Goal: Task Accomplishment & Management: Use online tool/utility

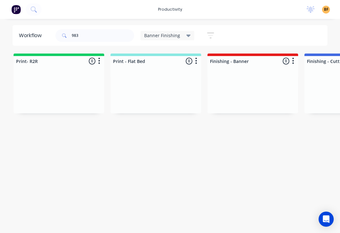
scroll to position [0, 259]
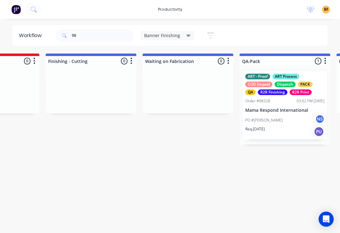
type input "9"
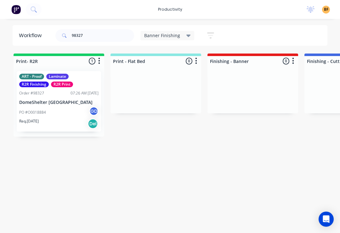
click at [57, 116] on div "PO #O0018884 GD" at bounding box center [58, 112] width 79 height 12
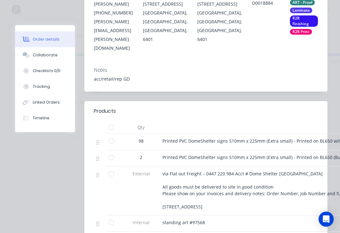
scroll to position [139, 0]
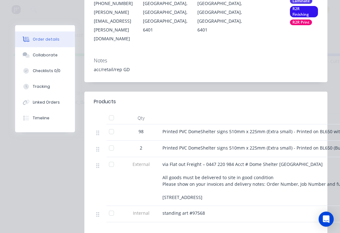
click at [54, 102] on div "Linked Orders" at bounding box center [46, 103] width 27 height 6
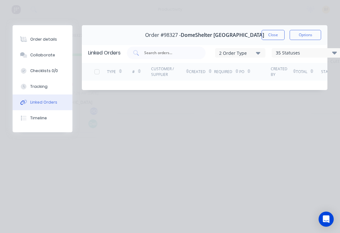
click at [47, 91] on button "Tracking" at bounding box center [43, 87] width 60 height 16
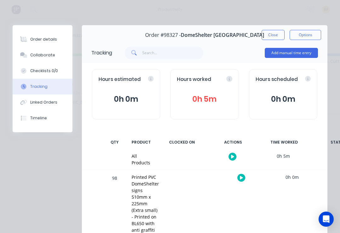
click at [239, 177] on button "button" at bounding box center [241, 178] width 8 height 8
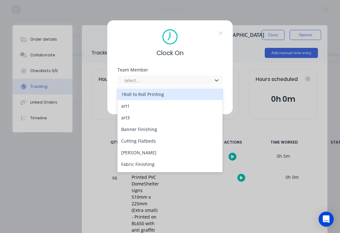
click at [147, 129] on div "Banner Finishing" at bounding box center [169, 129] width 105 height 12
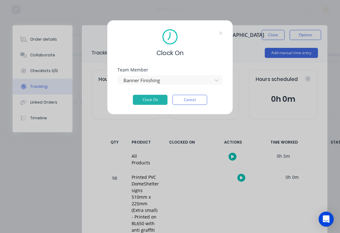
click at [146, 105] on button "Clock On" at bounding box center [150, 100] width 35 height 10
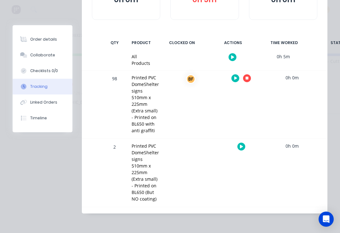
scroll to position [99, 0]
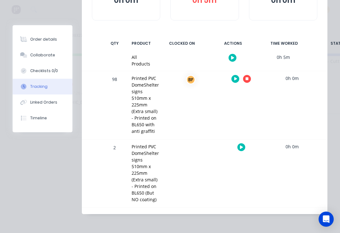
click at [241, 147] on icon "button" at bounding box center [241, 147] width 3 height 4
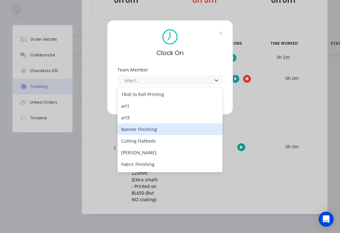
click at [146, 131] on div "Banner Finishing" at bounding box center [169, 129] width 105 height 12
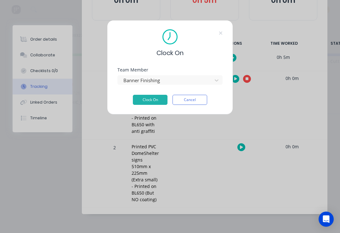
click at [157, 105] on button "Clock On" at bounding box center [150, 100] width 35 height 10
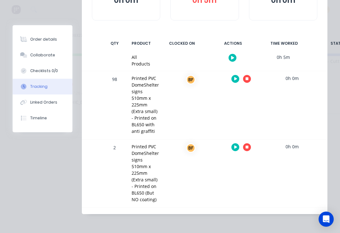
click at [279, 185] on div "2 Printed PVC DomeShelter signs 510mm x 225mm (Extra small) - Printed on BL650 …" at bounding box center [205, 173] width 246 height 68
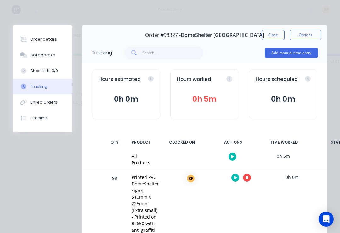
scroll to position [0, 0]
click at [271, 37] on button "Close" at bounding box center [273, 35] width 23 height 10
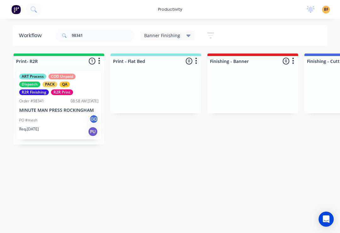
click at [63, 130] on div "Req. [DATE] PU" at bounding box center [58, 131] width 79 height 11
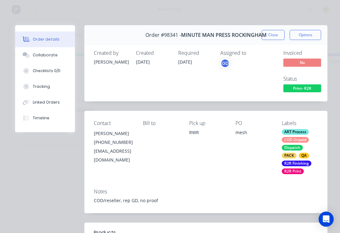
click at [50, 92] on button "Tracking" at bounding box center [45, 87] width 60 height 16
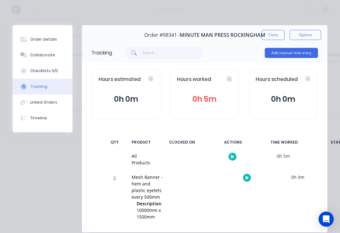
click at [248, 176] on icon "button" at bounding box center [247, 178] width 3 height 4
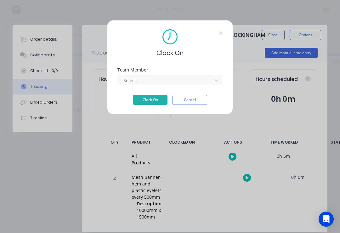
click at [217, 88] on div "Team Member Select..." at bounding box center [169, 81] width 105 height 27
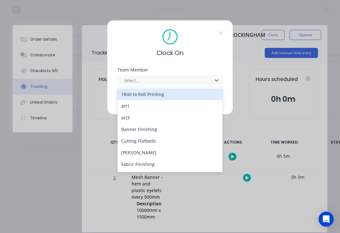
click at [161, 131] on div "Banner Finishing" at bounding box center [169, 129] width 105 height 12
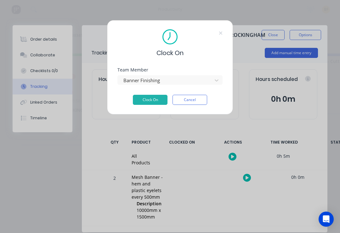
click at [155, 101] on button "Clock On" at bounding box center [150, 100] width 35 height 10
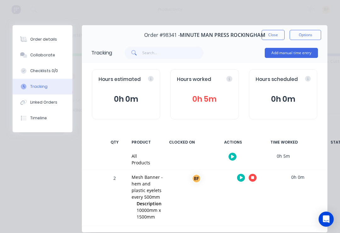
click at [274, 38] on button "Close" at bounding box center [273, 35] width 23 height 10
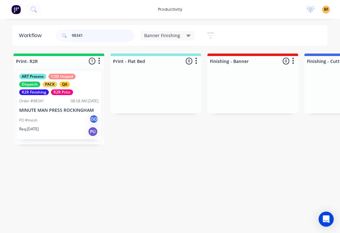
click at [102, 34] on input "98341" at bounding box center [103, 35] width 62 height 13
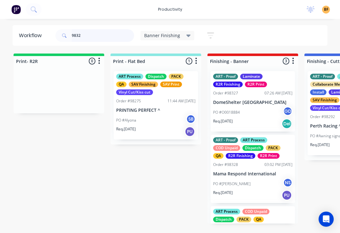
type input "98328"
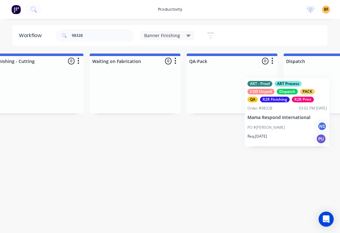
scroll to position [0, 318]
